Goal: Task Accomplishment & Management: Manage account settings

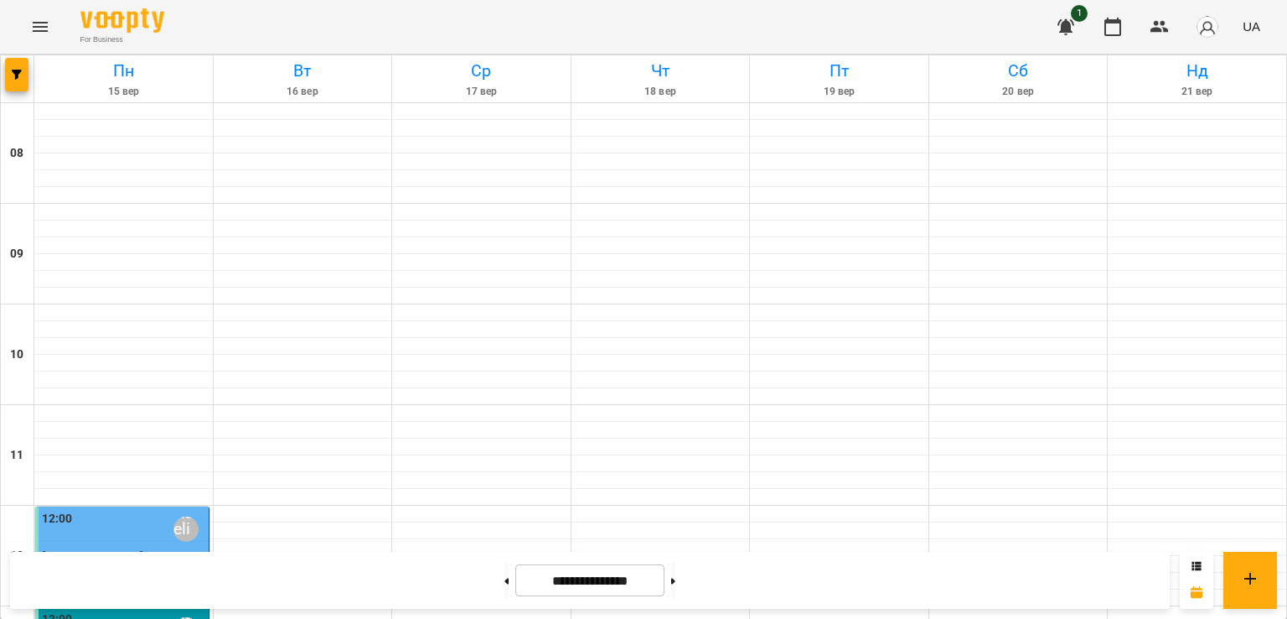
scroll to position [451, 0]
click at [1076, 32] on icon "button" at bounding box center [1066, 27] width 20 height 20
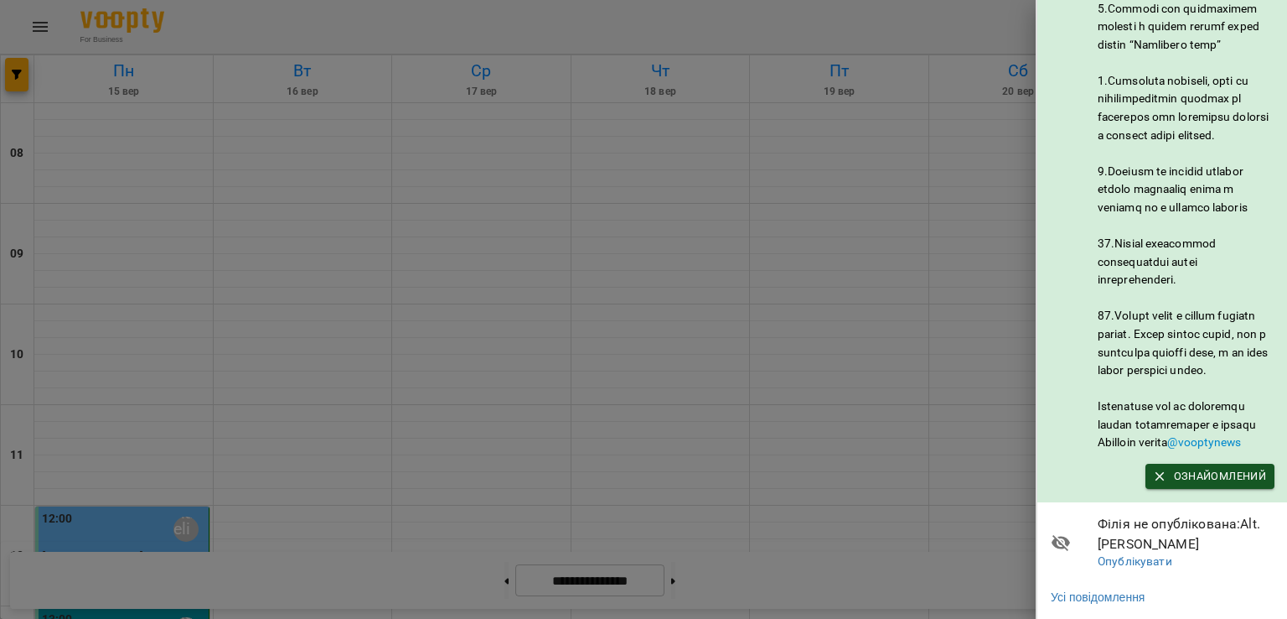
scroll to position [867, 0]
click at [1172, 467] on span "Ознайомлений" at bounding box center [1210, 476] width 112 height 18
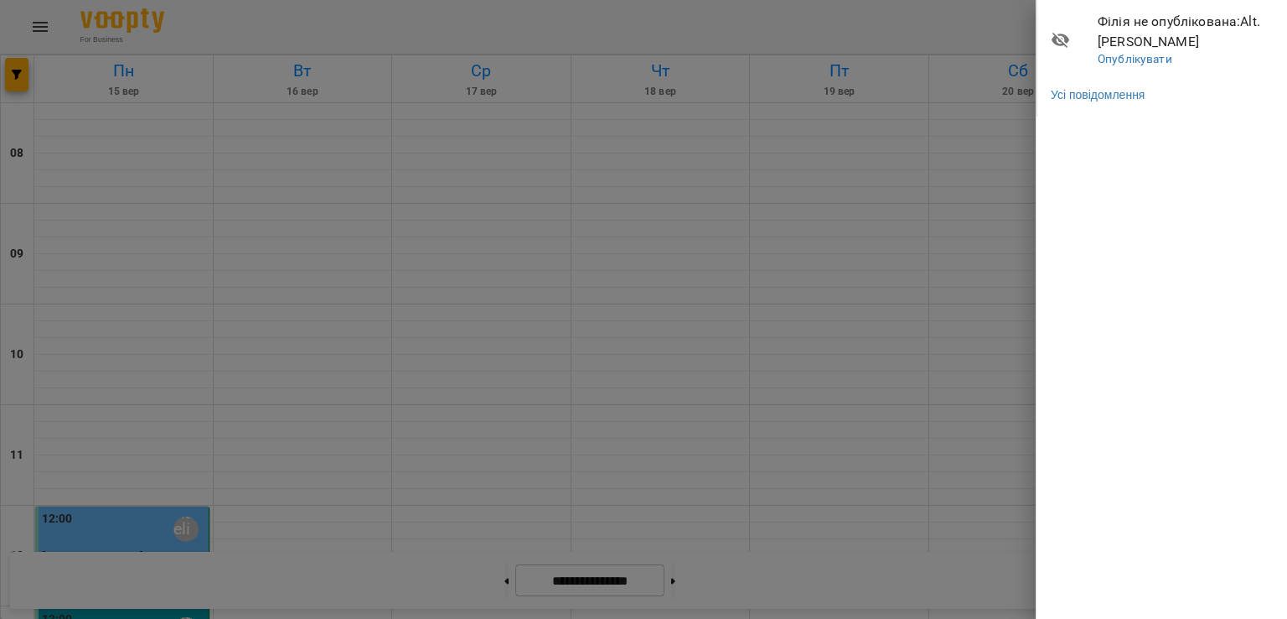
click at [961, 10] on div at bounding box center [643, 309] width 1287 height 619
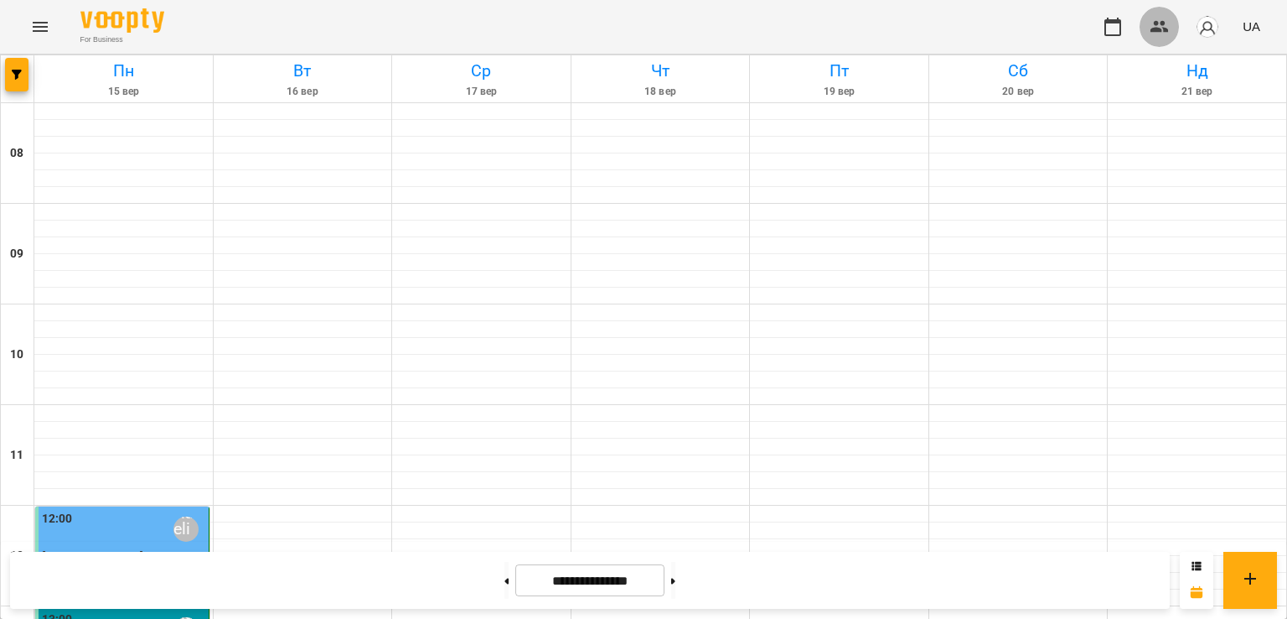
click at [1168, 29] on icon "button" at bounding box center [1160, 27] width 18 height 12
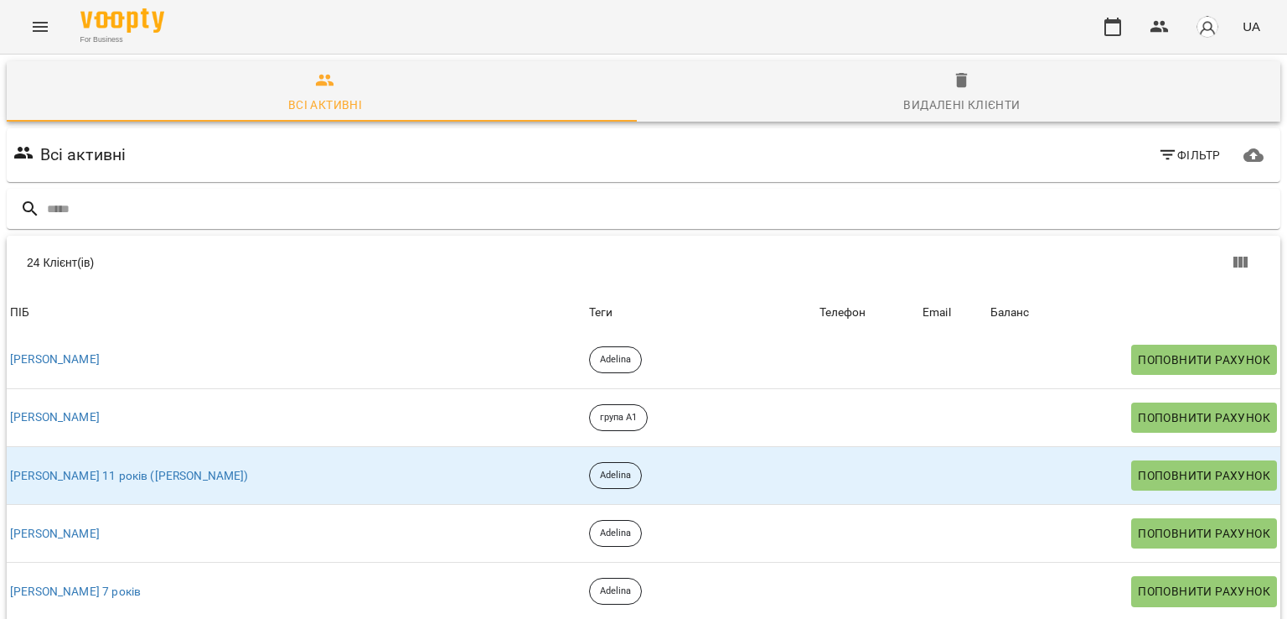
scroll to position [416, 0]
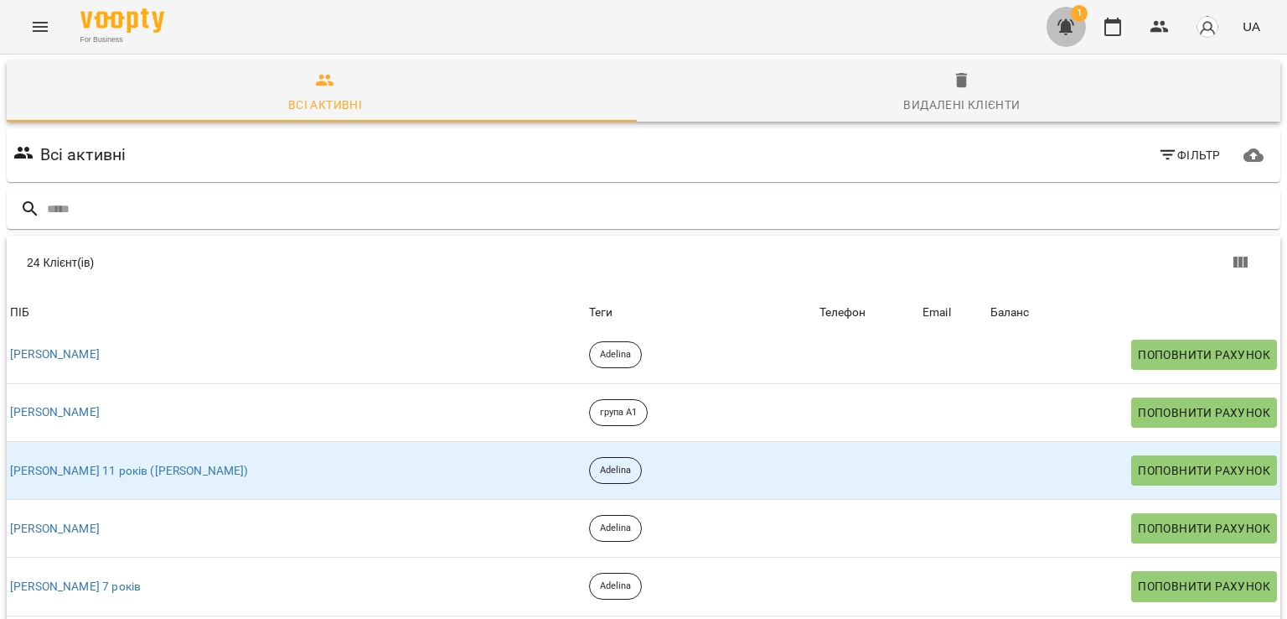
click at [1063, 25] on icon "button" at bounding box center [1066, 27] width 17 height 16
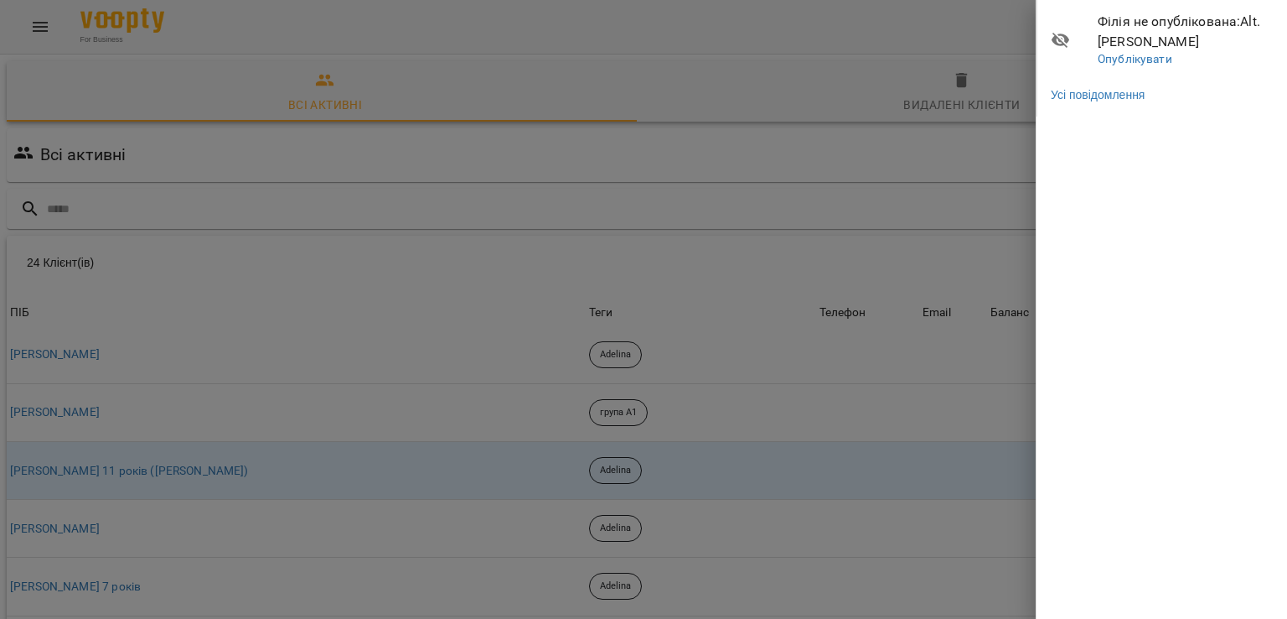
click at [998, 28] on div at bounding box center [643, 309] width 1287 height 619
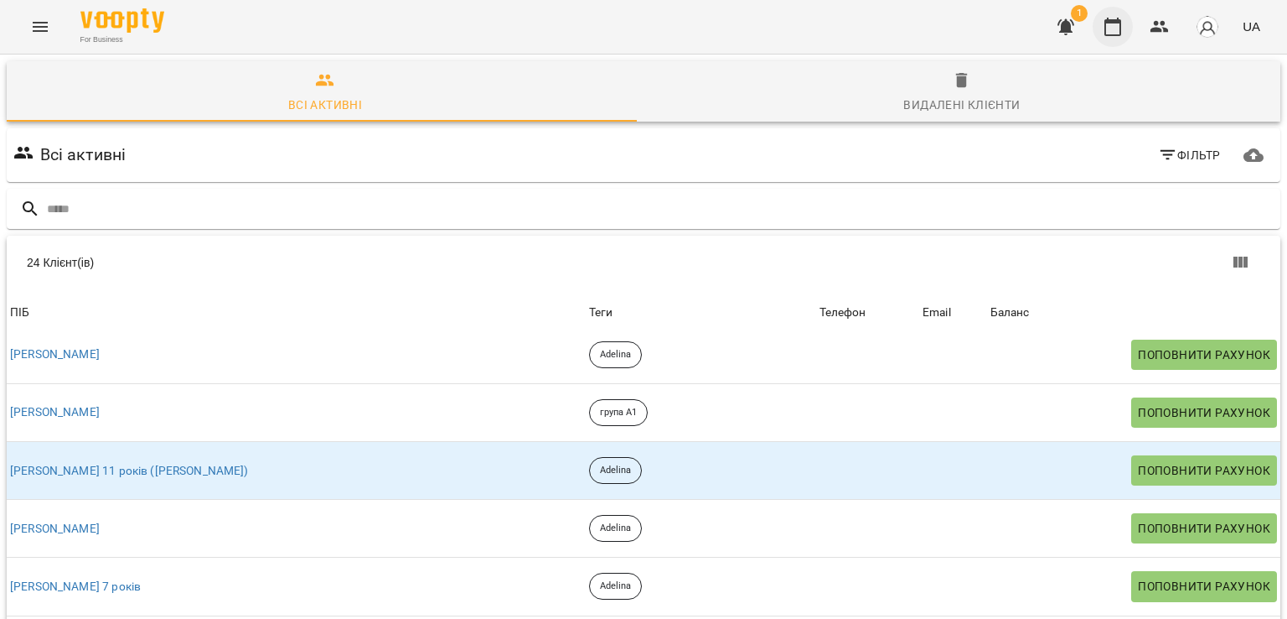
click at [1106, 31] on icon "button" at bounding box center [1113, 27] width 17 height 18
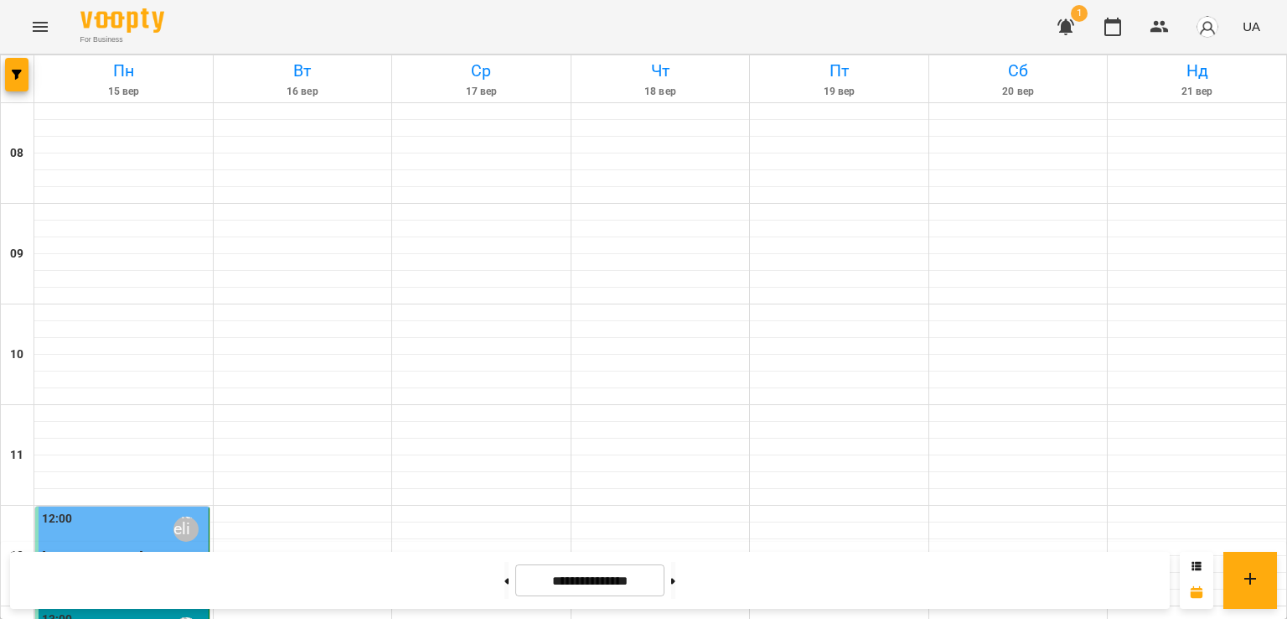
scroll to position [628, 0]
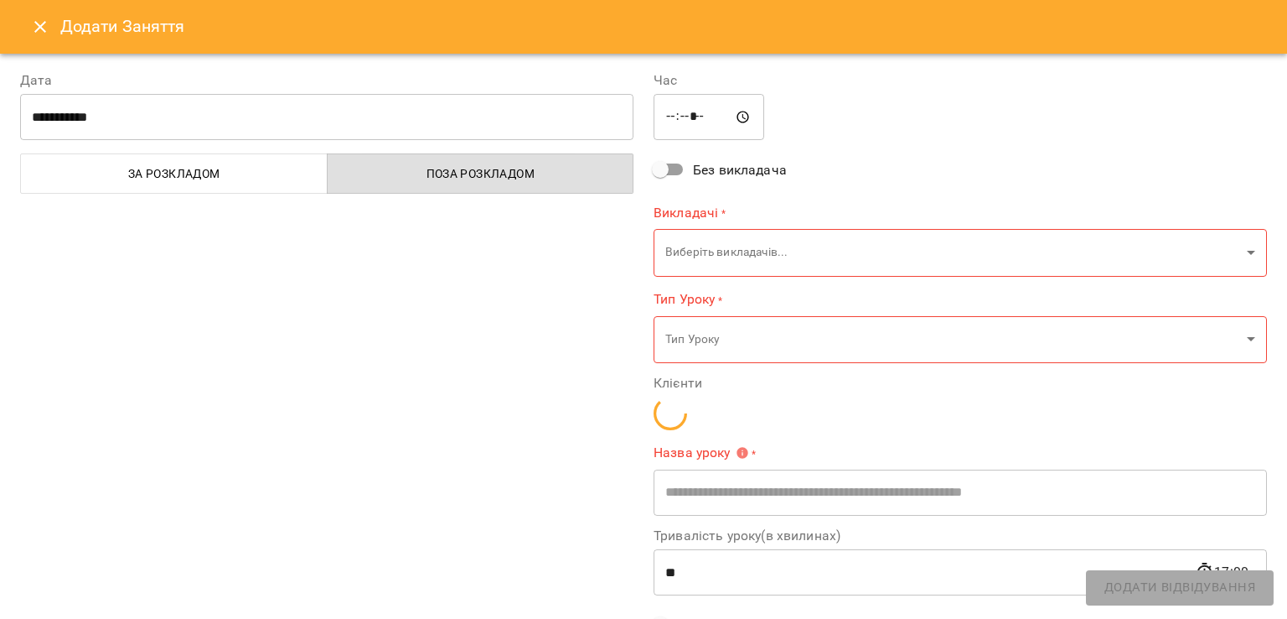
type input "**********"
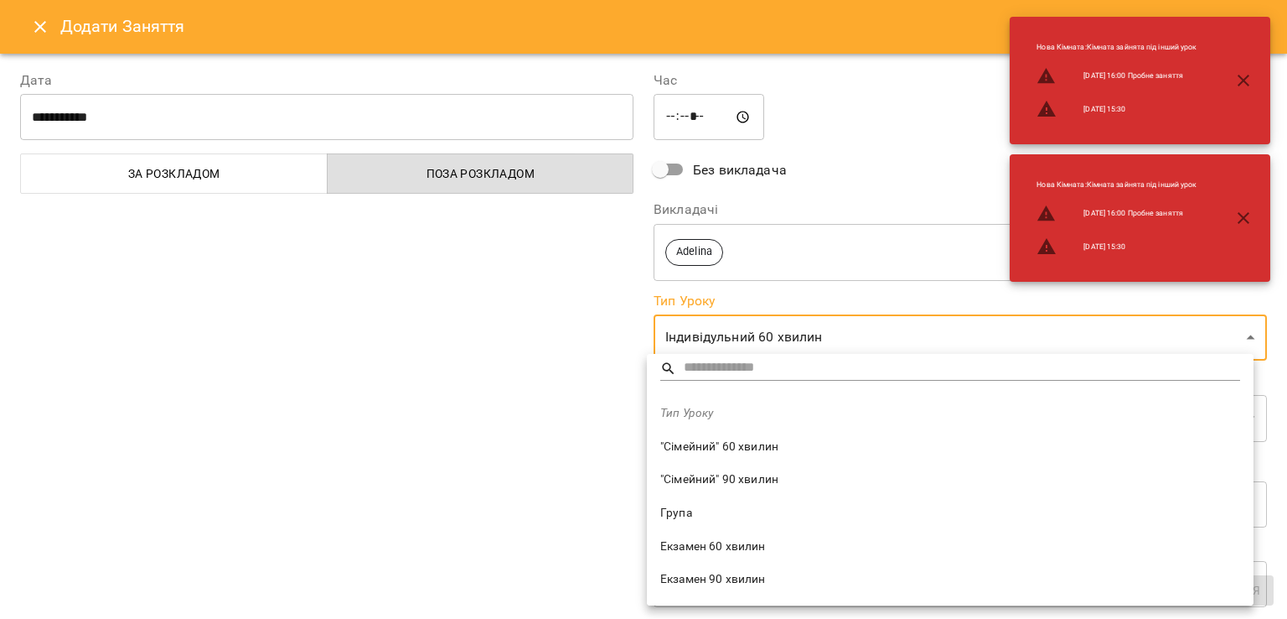
scroll to position [0, 0]
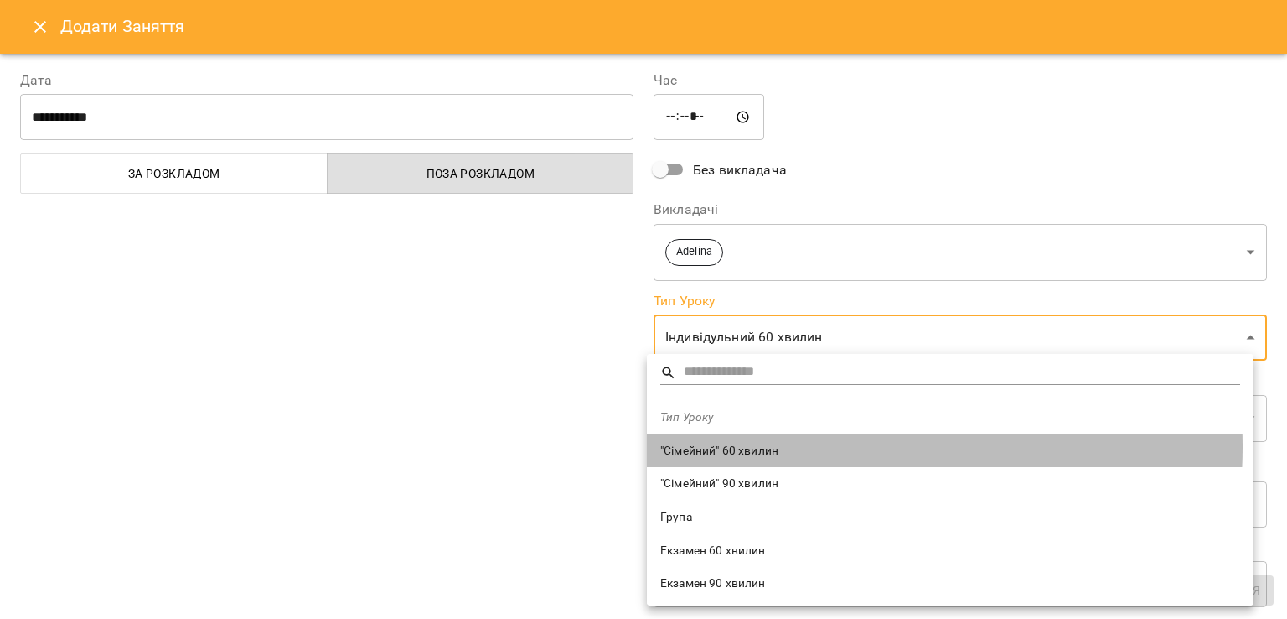
click at [777, 447] on span ""Сімейний" 60 хвилин" at bounding box center [950, 451] width 580 height 17
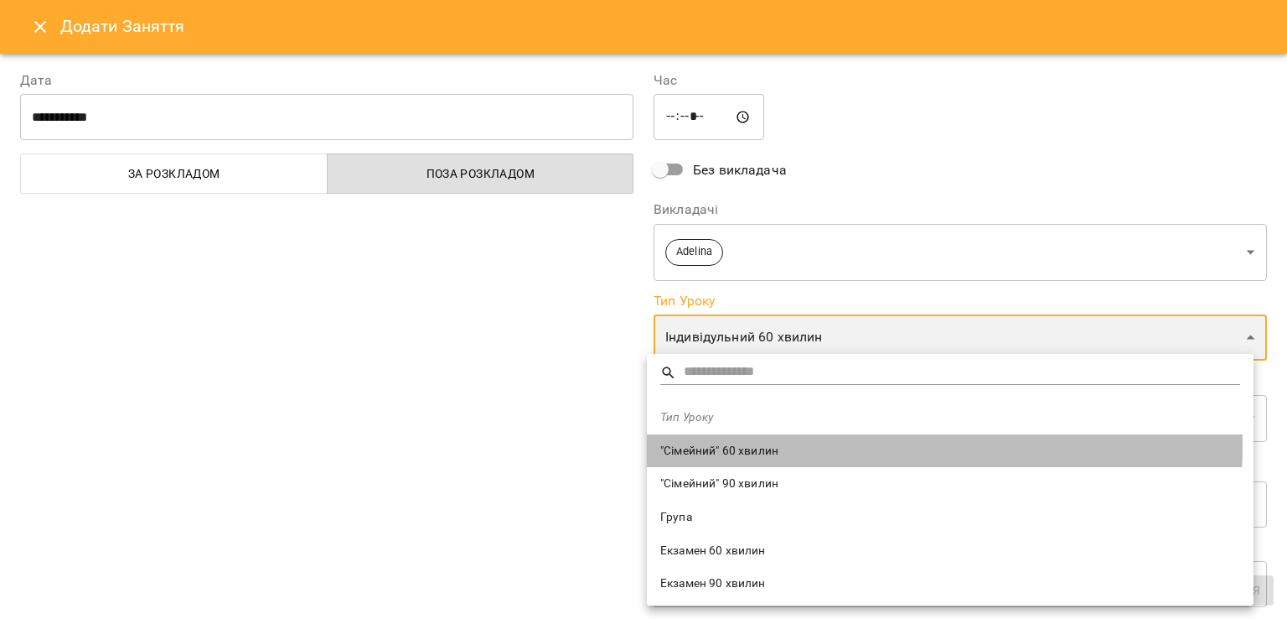
type input "**********"
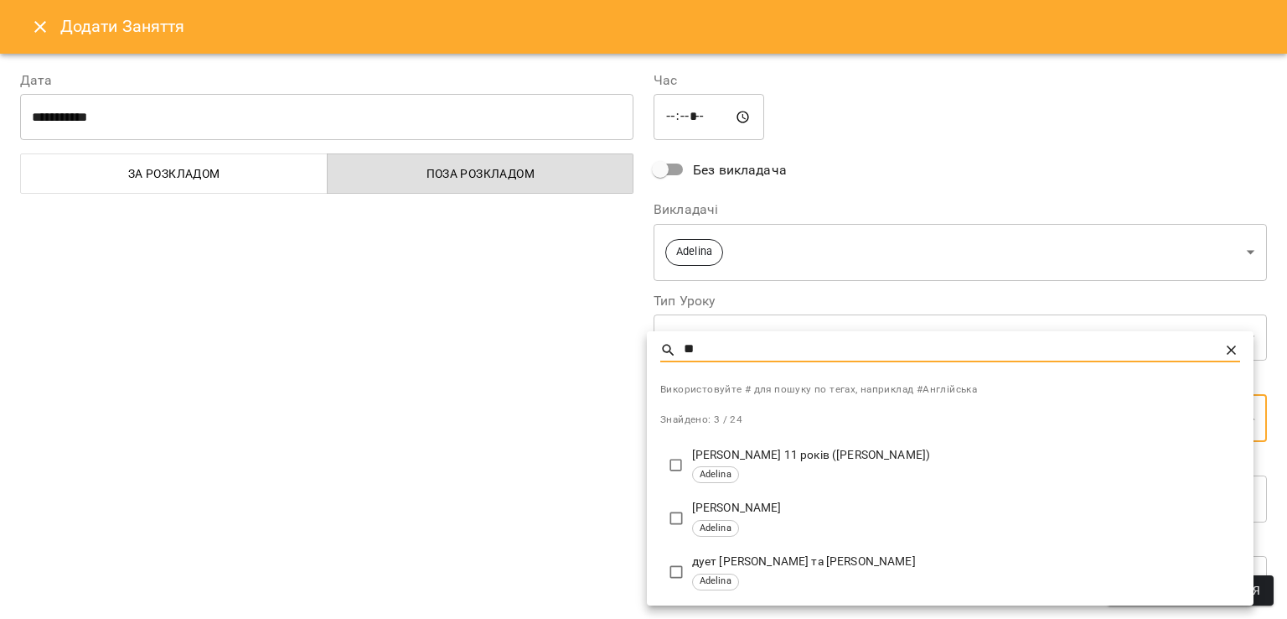
type input "**"
type input "**********"
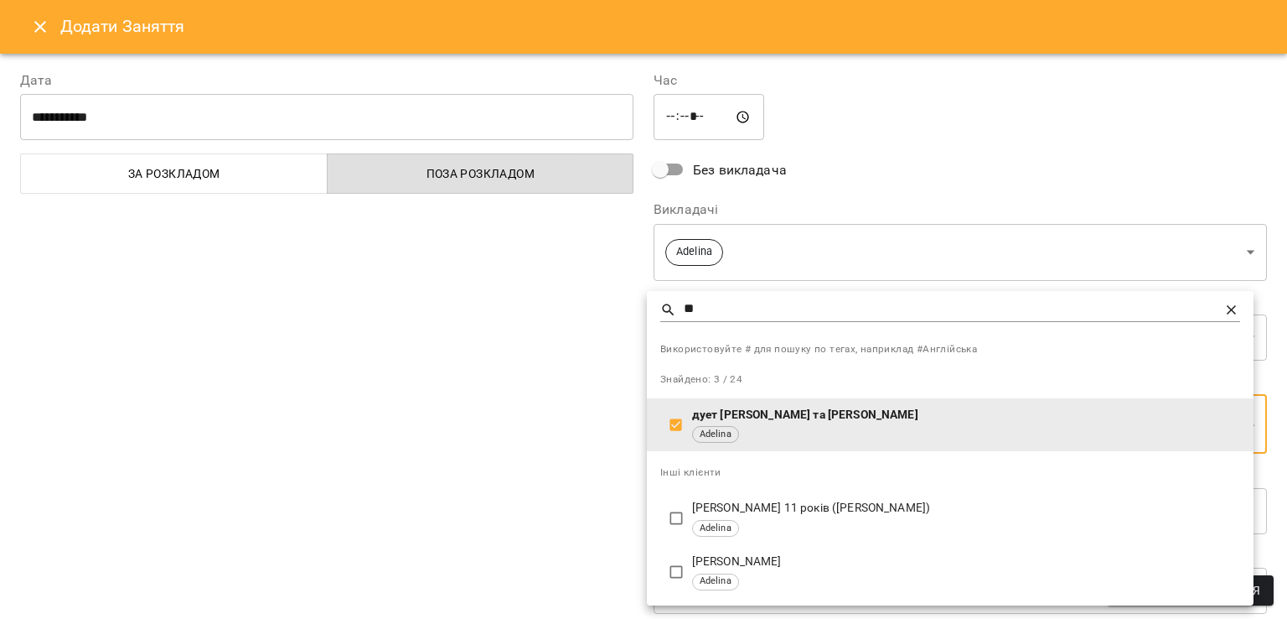
click at [588, 494] on div at bounding box center [643, 309] width 1287 height 619
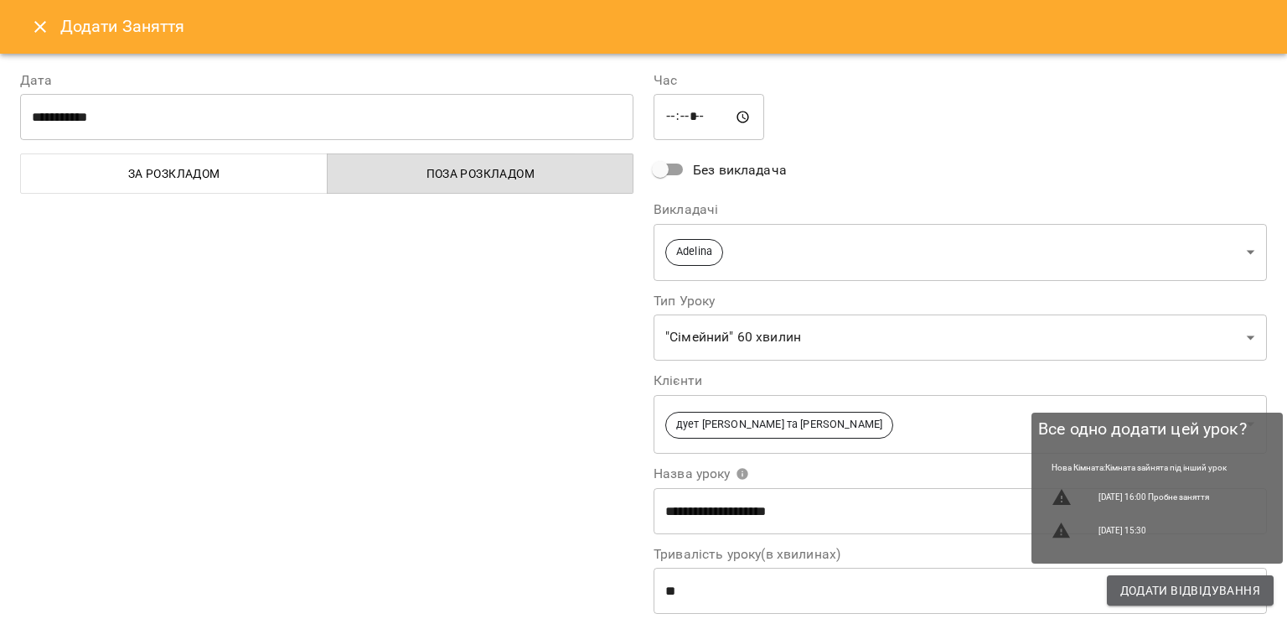
click at [1159, 589] on span "Додати Відвідування" at bounding box center [1191, 590] width 140 height 20
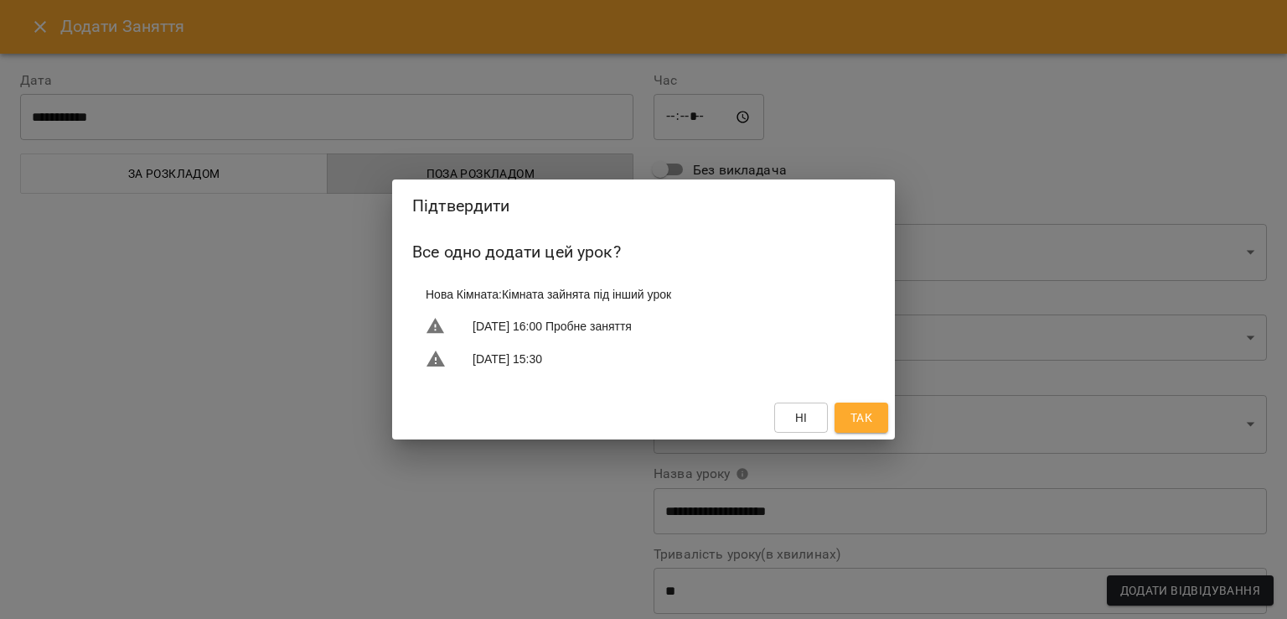
click at [865, 424] on span "Так" at bounding box center [862, 417] width 22 height 20
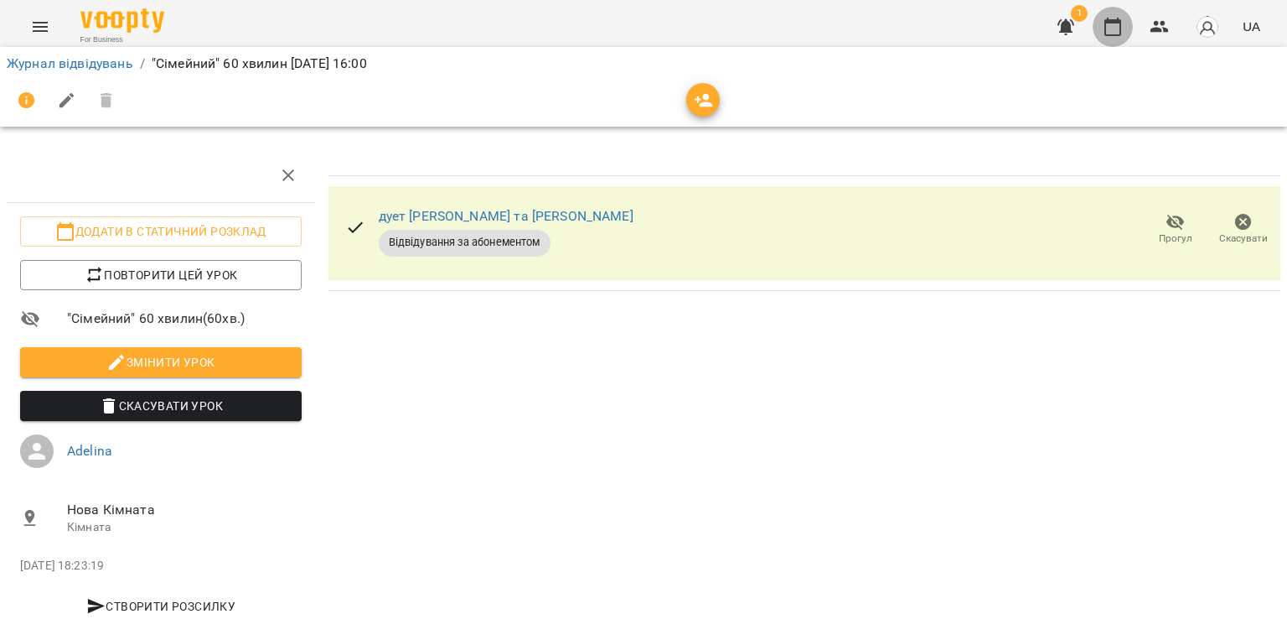
click at [1103, 31] on icon "button" at bounding box center [1113, 27] width 20 height 20
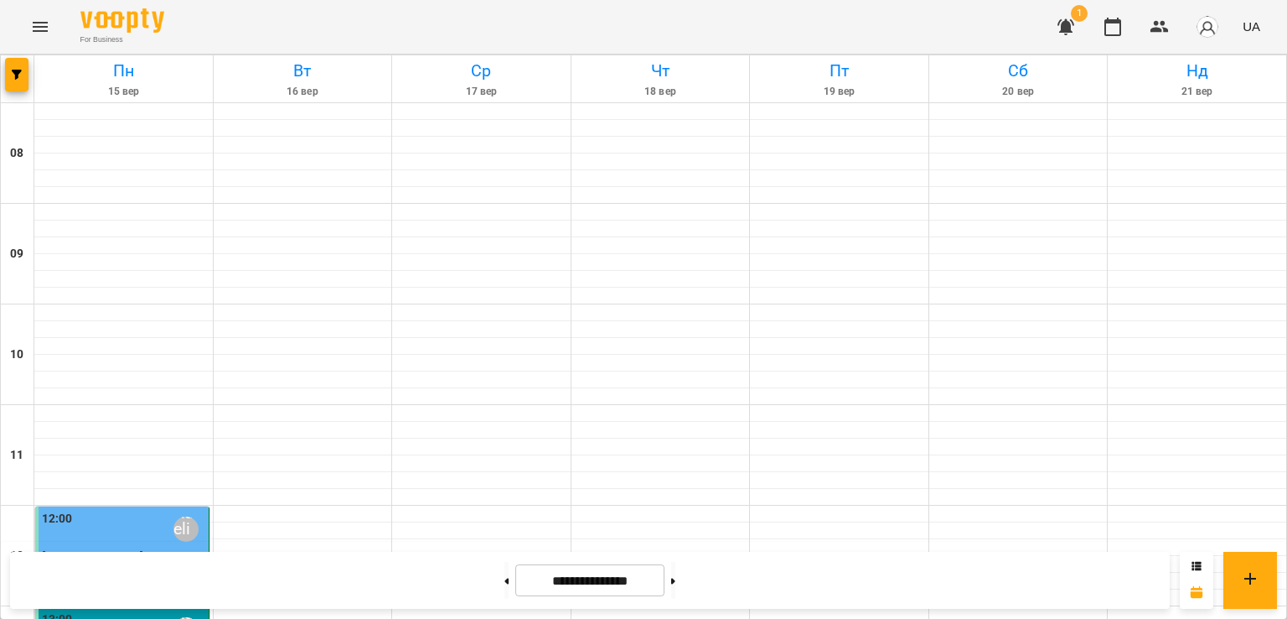
scroll to position [603, 0]
